Goal: Task Accomplishment & Management: Complete application form

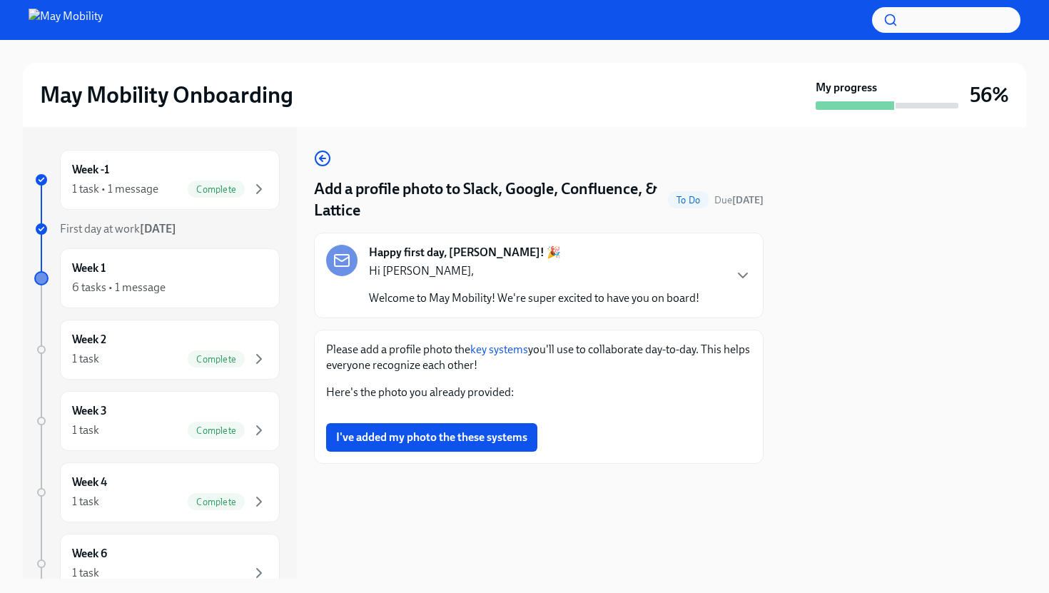
click at [485, 354] on link "key systems" at bounding box center [499, 349] width 58 height 14
click at [432, 263] on div "Hi [PERSON_NAME], Welcome to May Mobility! We're super excited to have you on b…" at bounding box center [534, 284] width 330 height 43
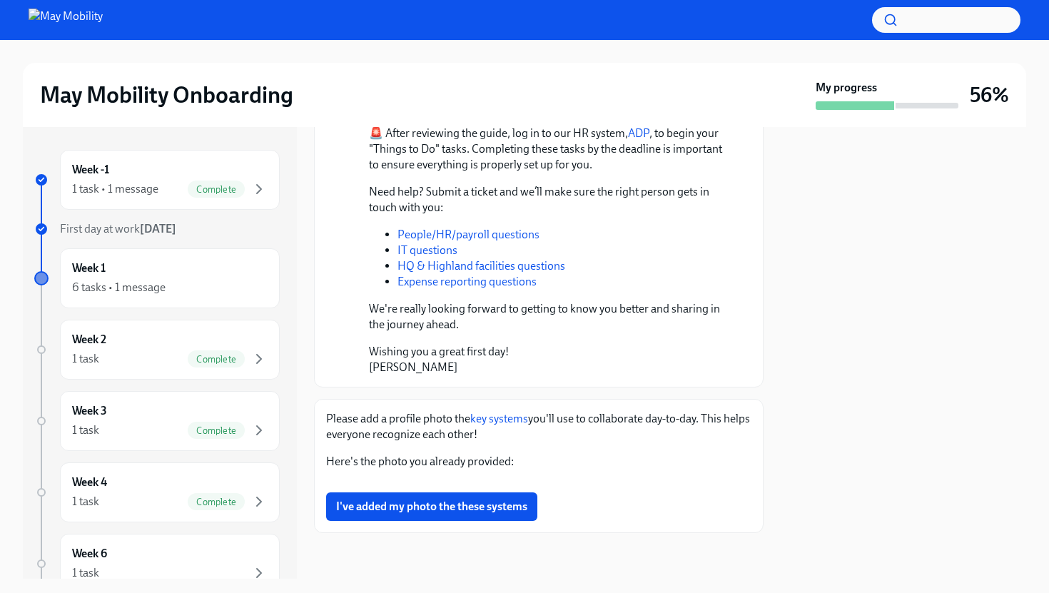
scroll to position [721, 0]
click at [477, 481] on button "Zoom image" at bounding box center [538, 481] width 425 height 0
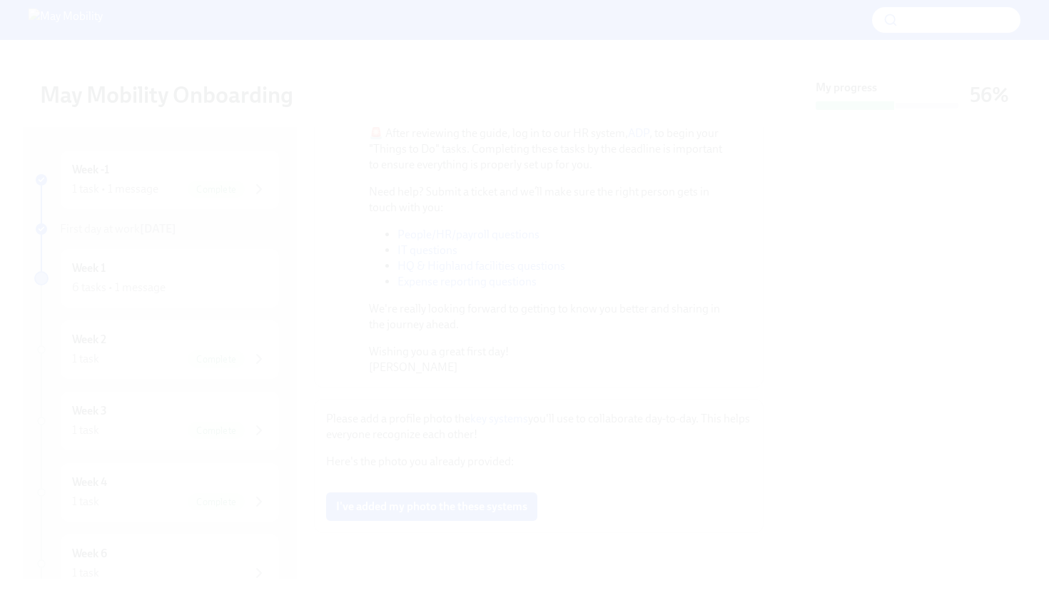
click at [477, 375] on button "Unzoom image" at bounding box center [524, 296] width 1049 height 593
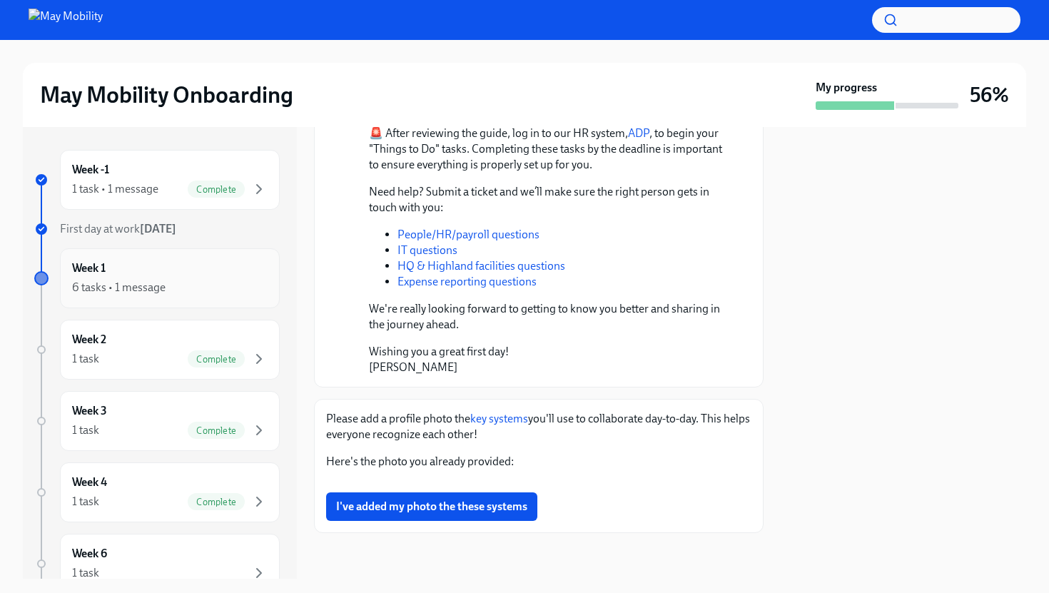
click at [162, 286] on div "6 tasks • 1 message" at bounding box center [118, 288] width 93 height 16
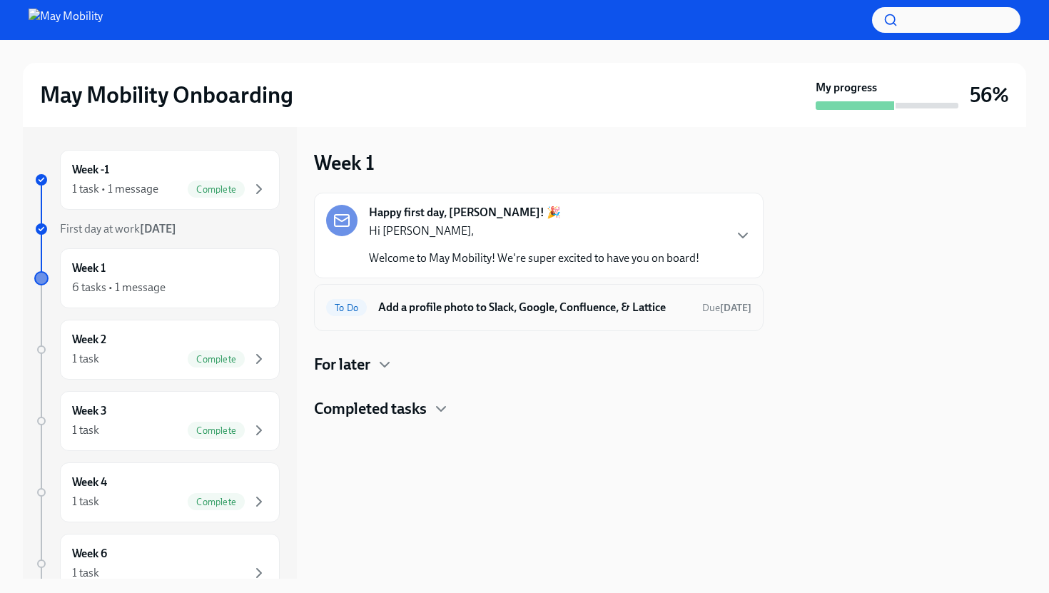
click at [462, 318] on div "To Do Add a profile photo to Slack, Google, Confluence, & Lattice Due [DATE]" at bounding box center [538, 307] width 425 height 23
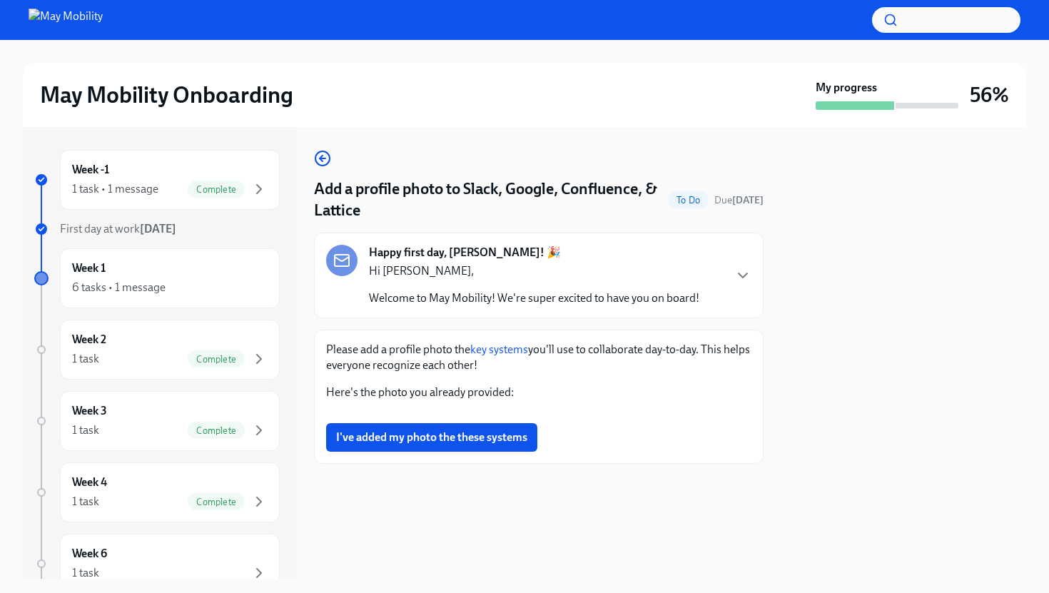
scroll to position [362, 0]
click at [417, 445] on span "I've added my photo the these systems" at bounding box center [431, 437] width 191 height 14
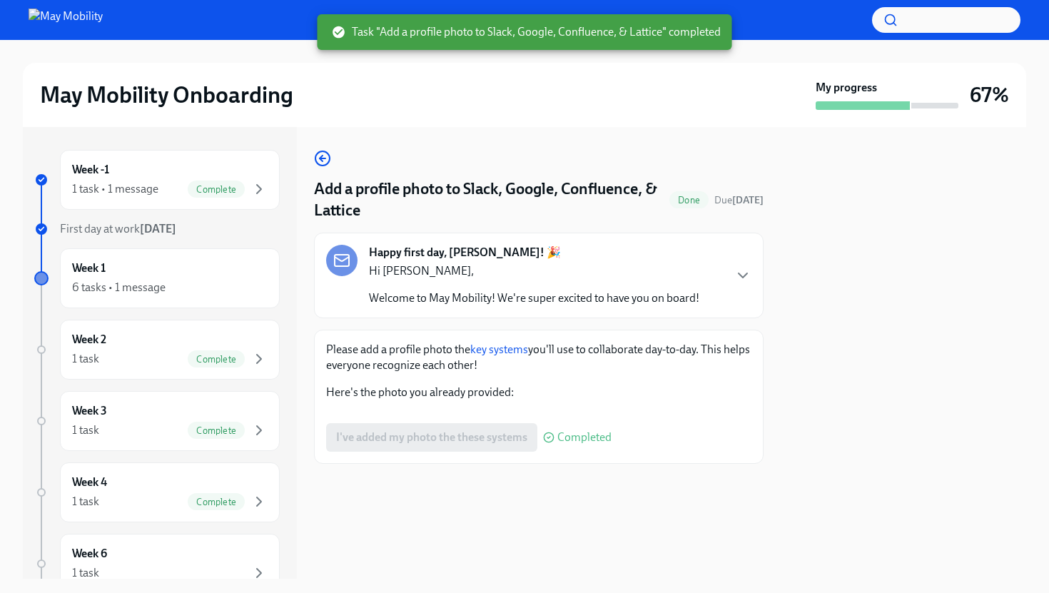
scroll to position [0, 0]
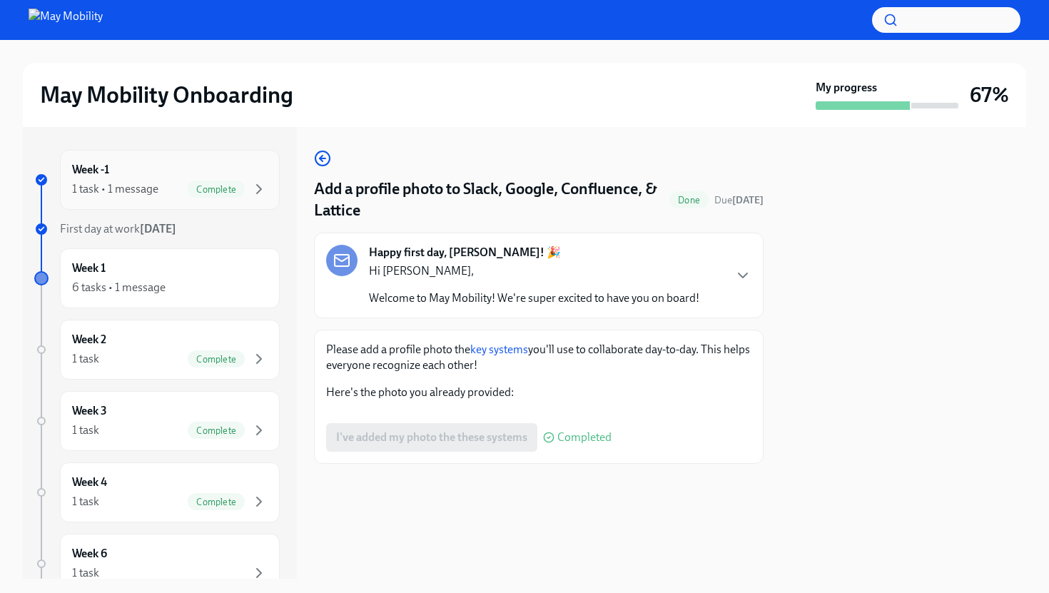
click at [188, 171] on div "Week -1 1 task • 1 message Complete" at bounding box center [169, 180] width 195 height 36
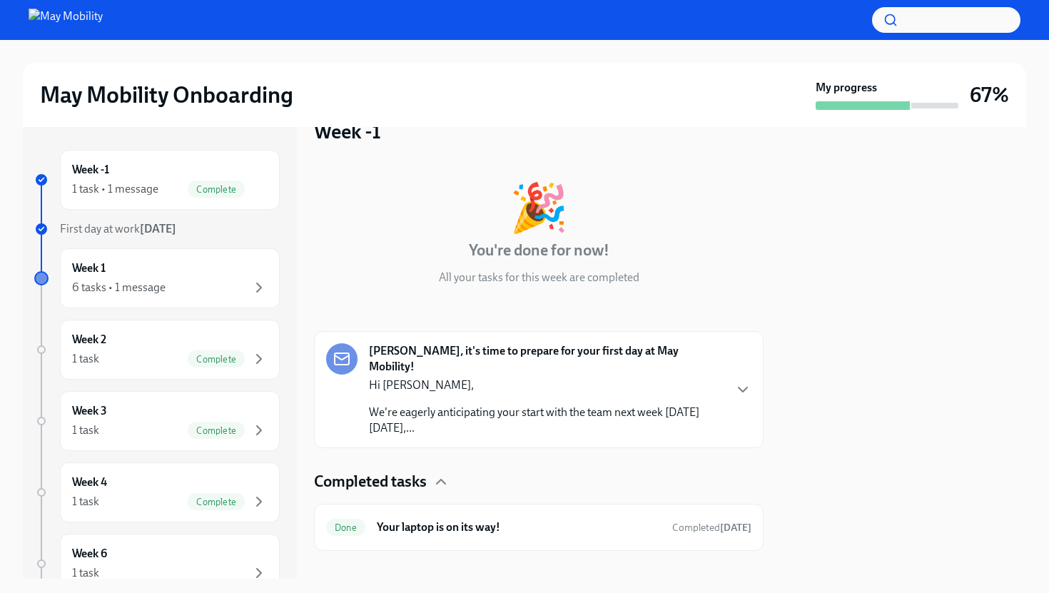
scroll to position [34, 0]
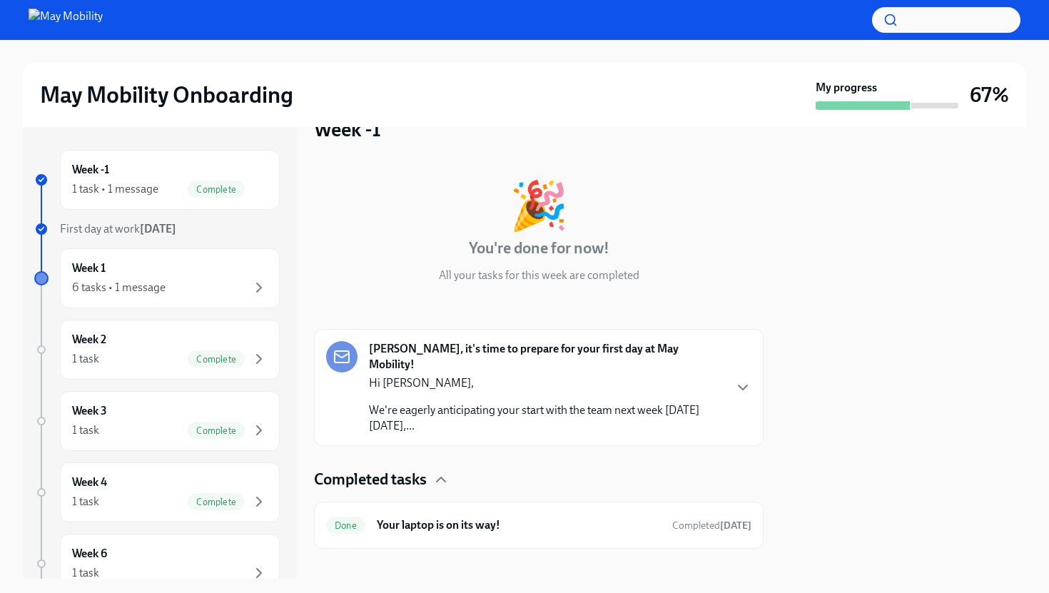
click at [531, 402] on p "We're eagerly anticipating your start with the team next week [DATE][DATE],..." at bounding box center [546, 417] width 354 height 31
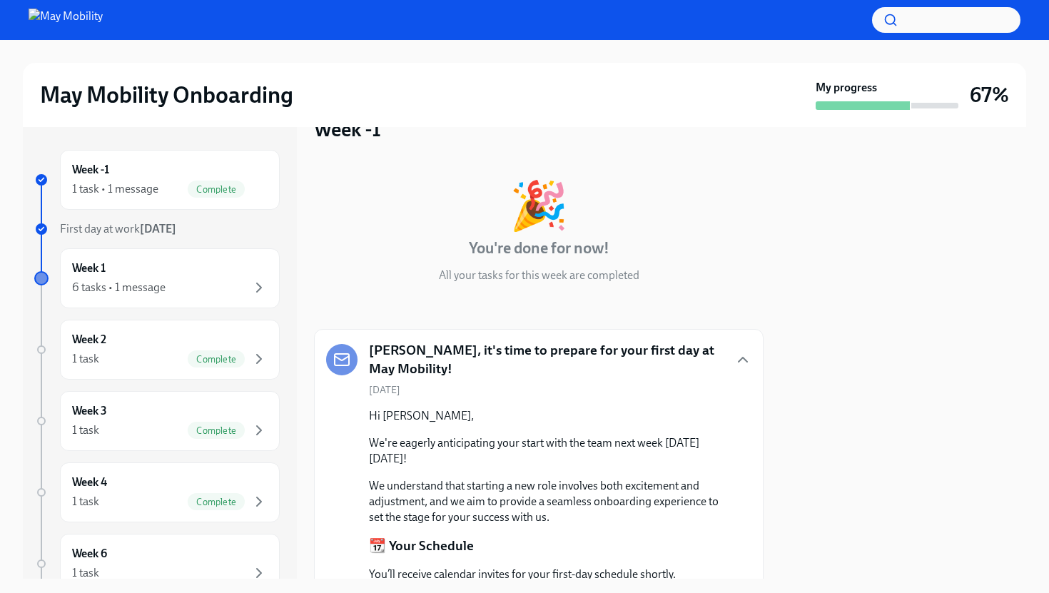
click at [541, 357] on h5 "[PERSON_NAME], it's time to prepare for your first day at May Mobility!" at bounding box center [546, 359] width 354 height 36
click at [742, 357] on icon "button" at bounding box center [742, 359] width 9 height 4
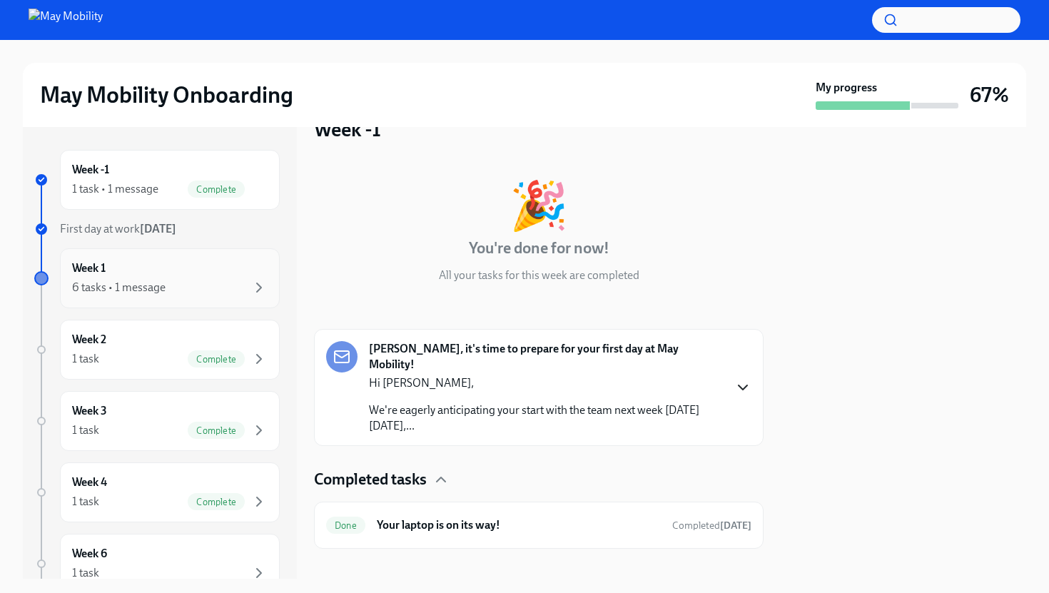
click at [217, 280] on div "6 tasks • 1 message" at bounding box center [169, 287] width 195 height 17
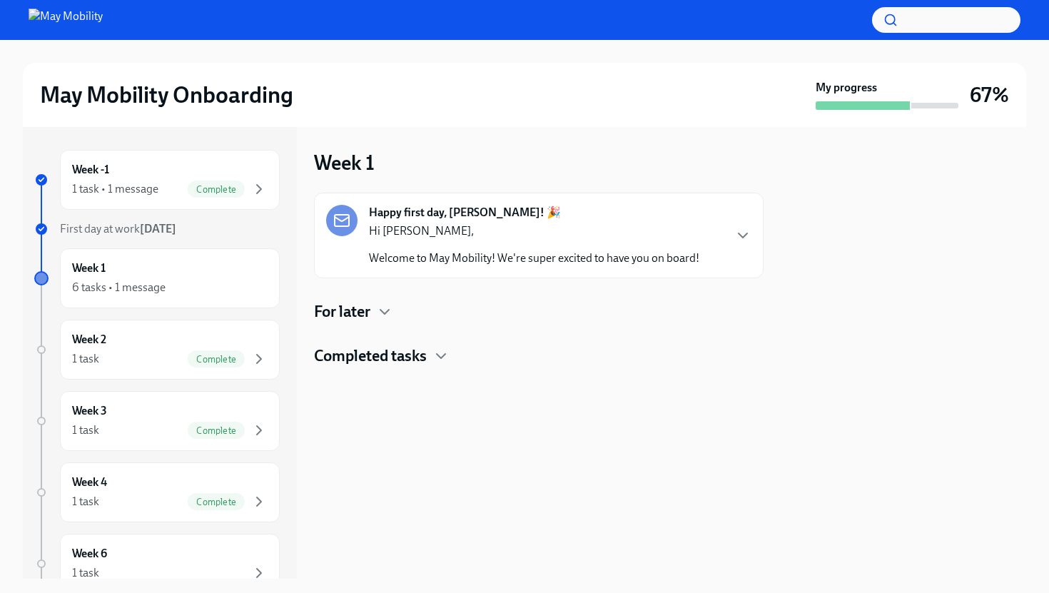
click at [417, 361] on h4 "Completed tasks" at bounding box center [370, 355] width 113 height 21
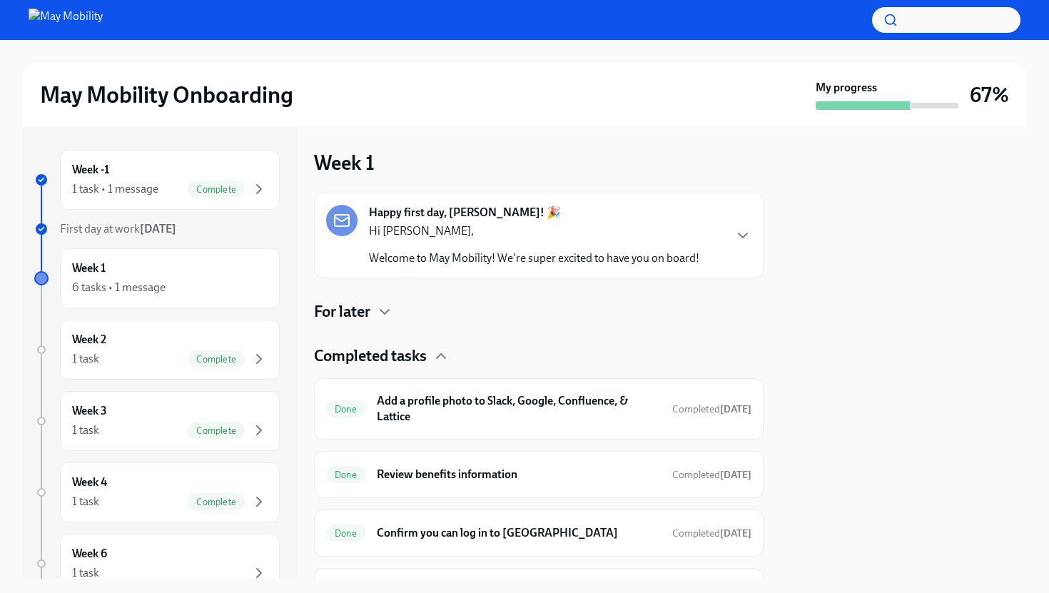
click at [401, 349] on h4 "Completed tasks" at bounding box center [370, 355] width 113 height 21
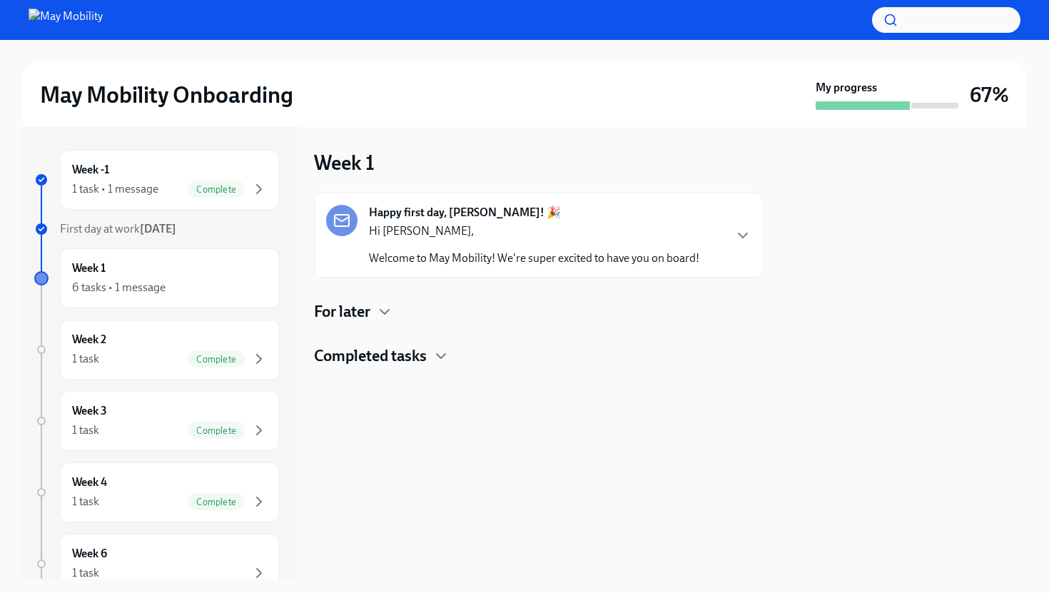
click at [360, 305] on h4 "For later" at bounding box center [342, 311] width 56 height 21
click at [342, 318] on h4 "For later" at bounding box center [342, 311] width 56 height 21
click at [472, 235] on p "Hi [PERSON_NAME]," at bounding box center [534, 231] width 330 height 16
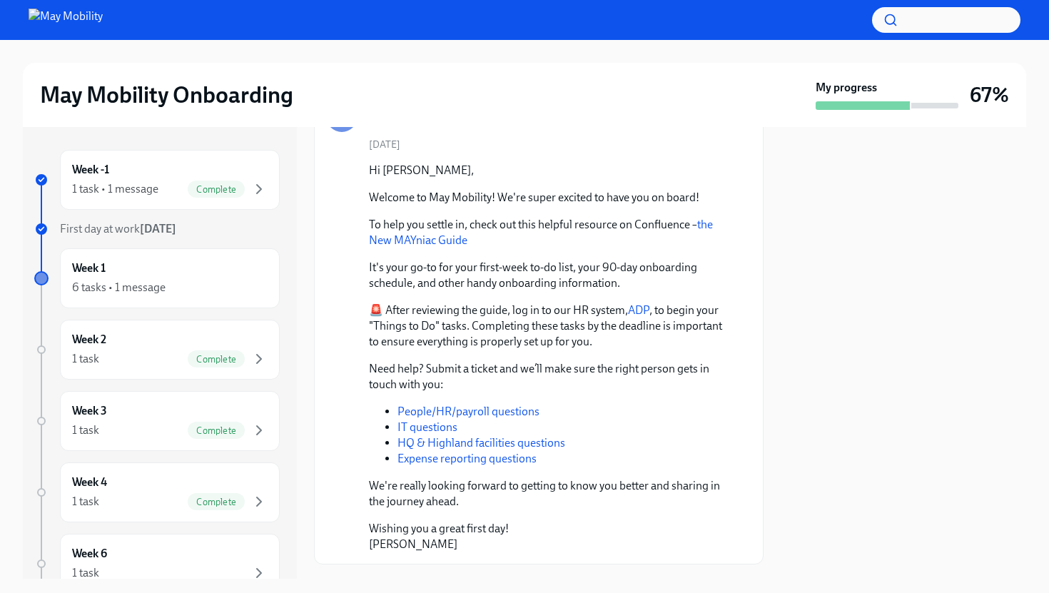
scroll to position [224, 0]
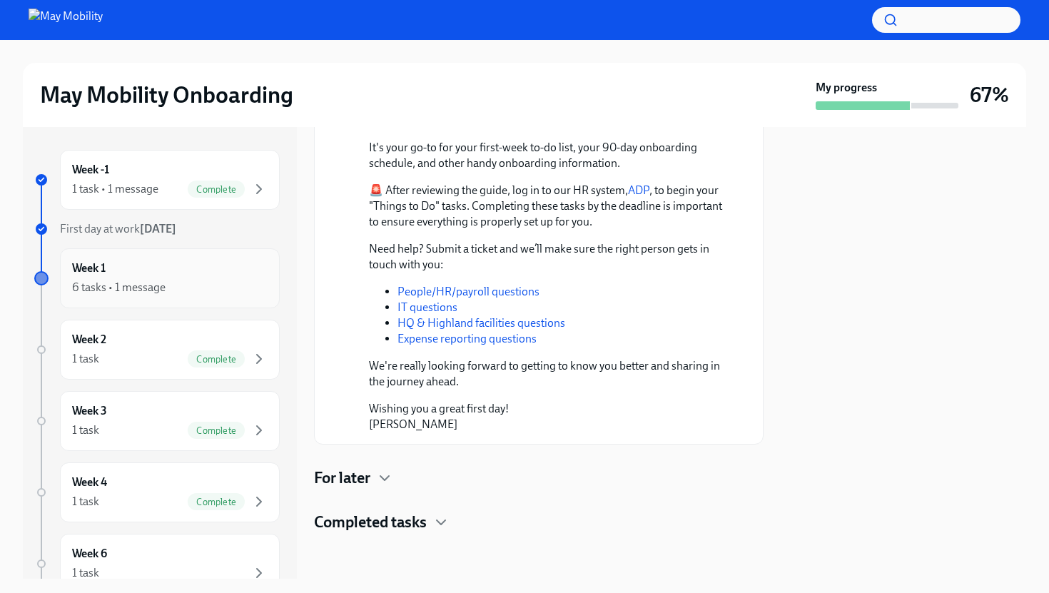
click at [219, 270] on div "Week 1 6 tasks • 1 message" at bounding box center [169, 278] width 195 height 36
click at [153, 346] on div "Week 2 1 task Complete" at bounding box center [169, 350] width 195 height 36
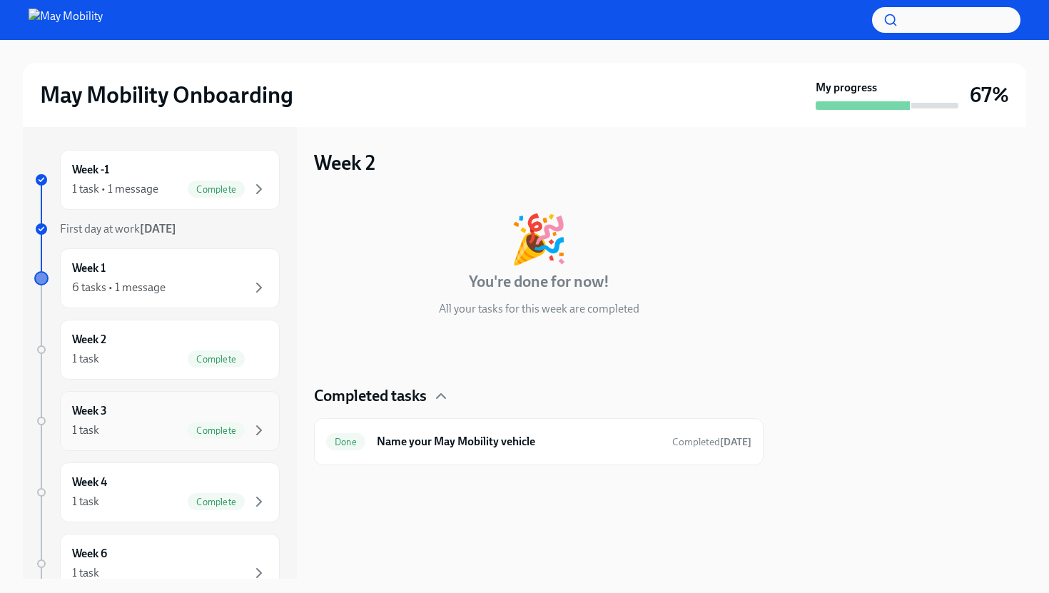
click at [171, 406] on div "Week 3 1 task Complete" at bounding box center [169, 421] width 195 height 36
click at [149, 337] on div "Week 2 1 task Complete" at bounding box center [169, 350] width 195 height 36
click at [147, 432] on div "1 task Complete" at bounding box center [169, 430] width 195 height 17
click at [136, 476] on div "Week 4 1 task Complete" at bounding box center [169, 492] width 195 height 36
click at [138, 539] on div "Week 6 1 task" at bounding box center [170, 564] width 220 height 60
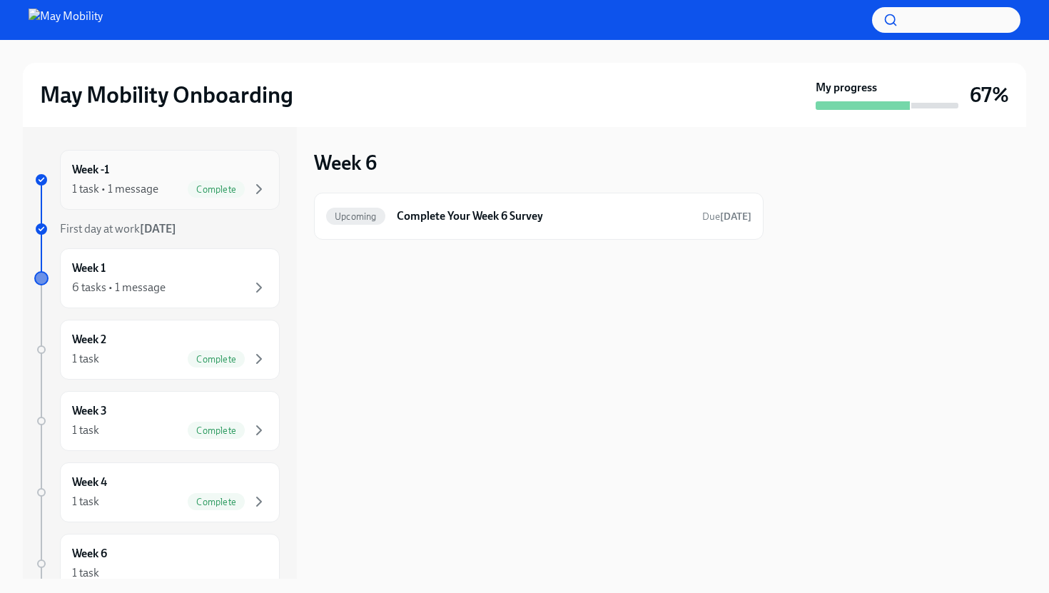
click at [166, 200] on div "Week -1 1 task • 1 message Complete" at bounding box center [170, 180] width 220 height 60
